Goal: Transaction & Acquisition: Subscribe to service/newsletter

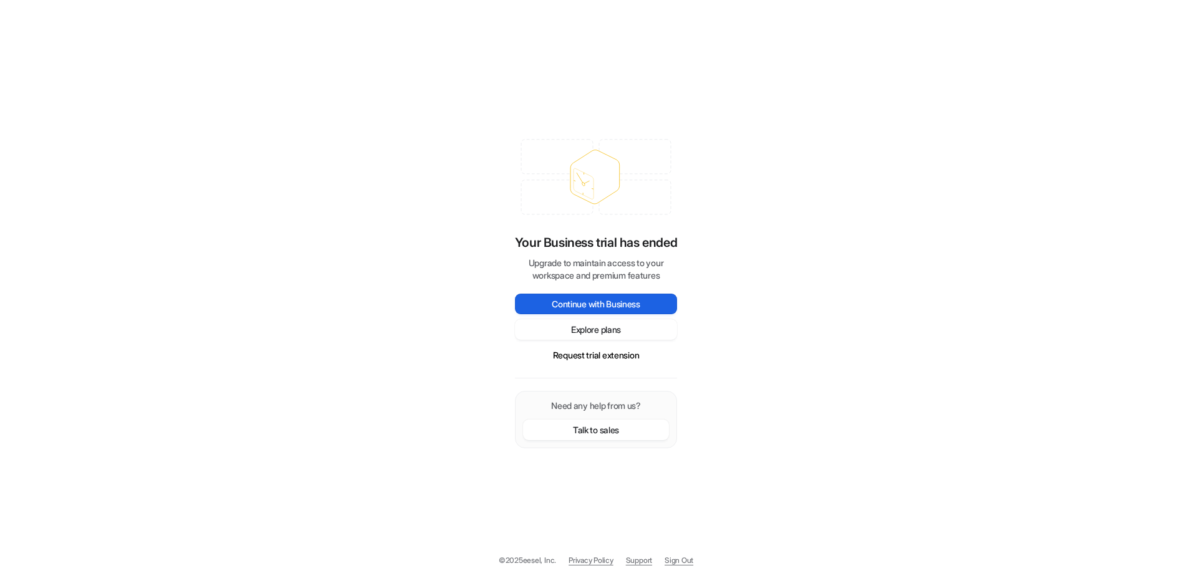
click at [615, 310] on button "Continue with Business" at bounding box center [596, 304] width 162 height 21
click at [615, 332] on button "Explore plans" at bounding box center [596, 329] width 162 height 21
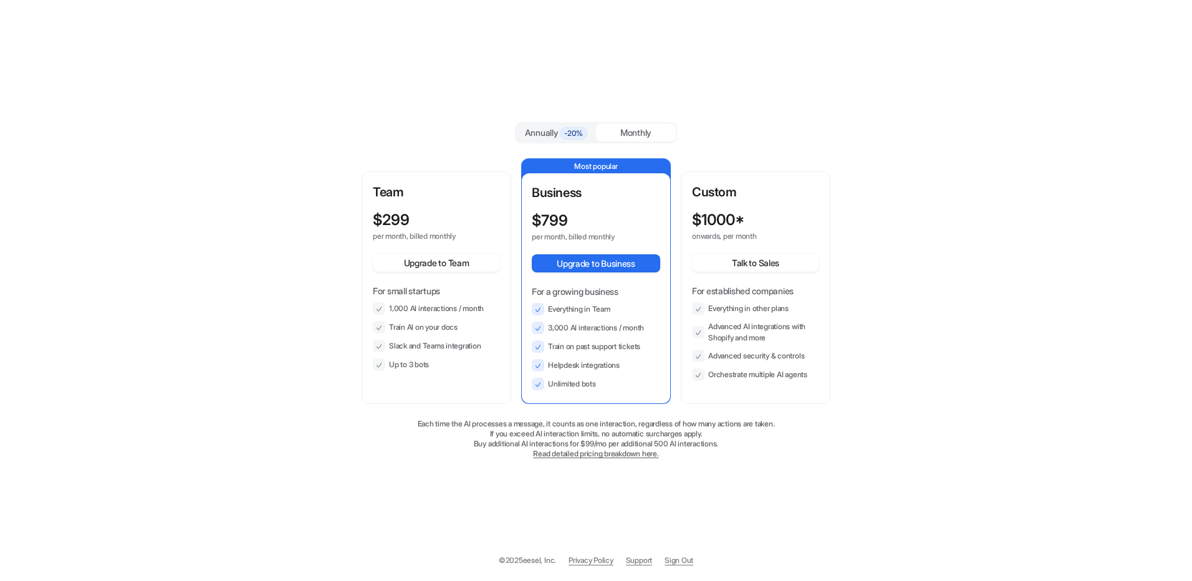
click at [442, 328] on li "Train AI on your docs" at bounding box center [436, 327] width 127 height 12
drag, startPoint x: 558, startPoint y: 344, endPoint x: 624, endPoint y: 342, distance: 65.5
click at [624, 342] on li "Train on past support tickets" at bounding box center [596, 347] width 128 height 12
drag, startPoint x: 624, startPoint y: 342, endPoint x: 472, endPoint y: 361, distance: 152.8
click at [476, 360] on li "Up to 3 bots" at bounding box center [436, 365] width 127 height 12
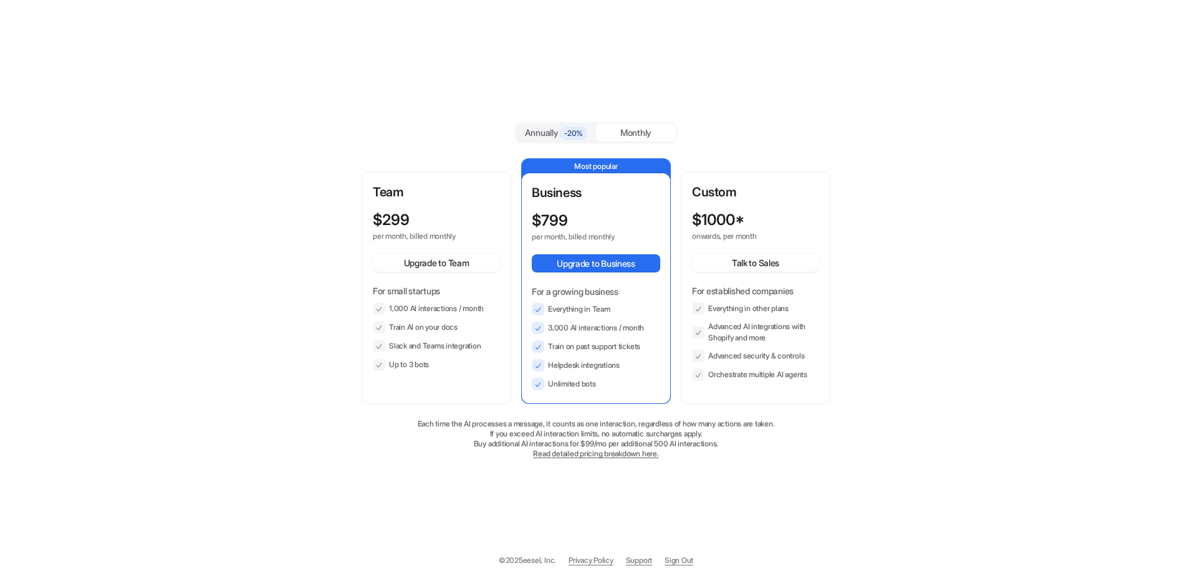
click at [440, 366] on li "Up to 3 bots" at bounding box center [436, 365] width 127 height 12
click at [555, 368] on li "Helpdesk integrations" at bounding box center [596, 365] width 128 height 12
click at [441, 267] on button "Upgrade to Team" at bounding box center [436, 263] width 127 height 18
click at [556, 125] on div "Annually -20%" at bounding box center [556, 132] width 80 height 19
